Goal: Information Seeking & Learning: Learn about a topic

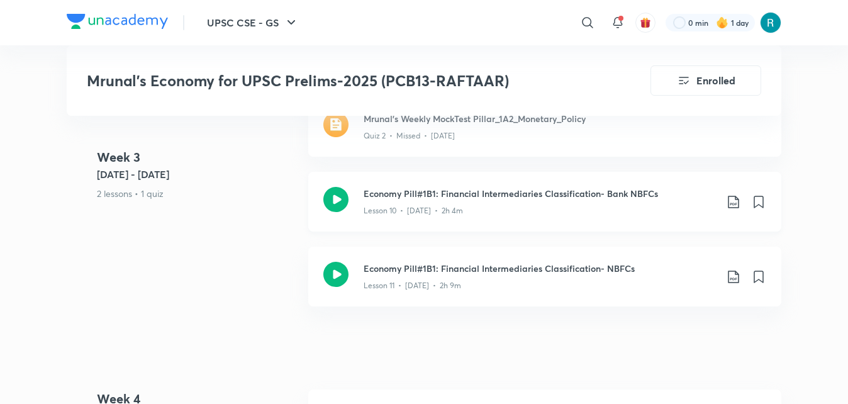
drag, startPoint x: 0, startPoint y: 0, endPoint x: 339, endPoint y: 206, distance: 396.6
click at [339, 206] on icon at bounding box center [335, 199] width 25 height 25
